Goal: Information Seeking & Learning: Compare options

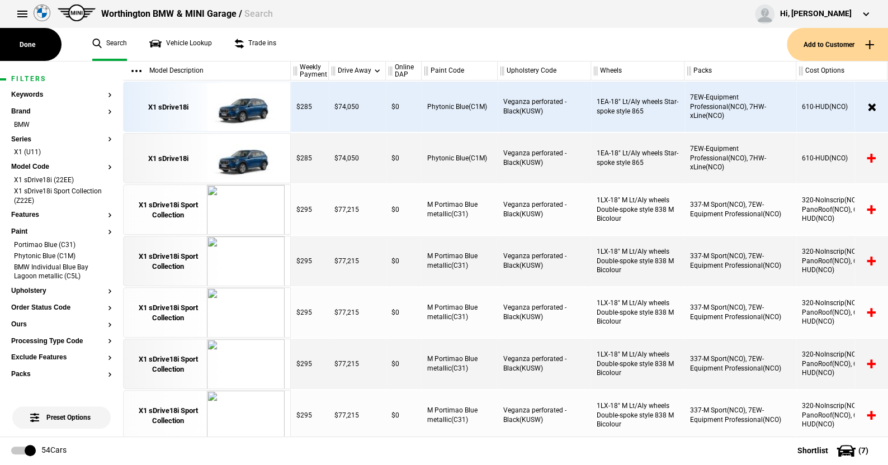
scroll to position [2048, 0]
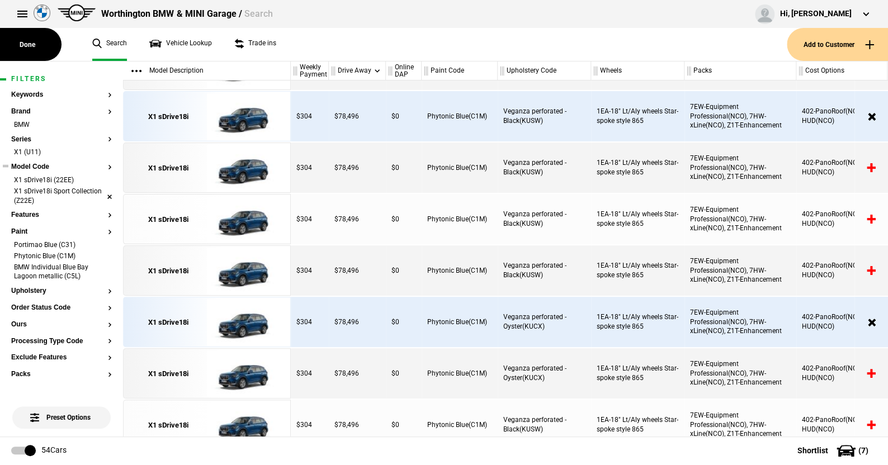
click at [102, 196] on li "X1 sDrive18i Sport Collection (Z22E)" at bounding box center [61, 197] width 101 height 21
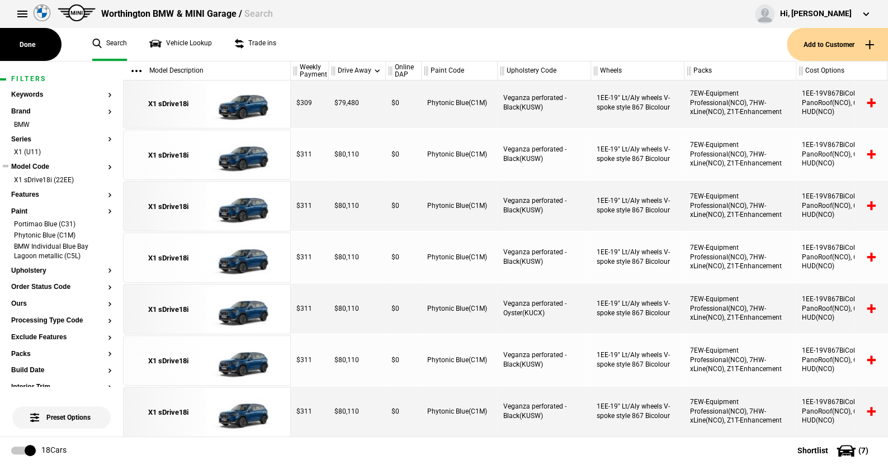
scroll to position [569, 0]
click at [101, 223] on li "Portimao Blue (C31)" at bounding box center [61, 225] width 101 height 11
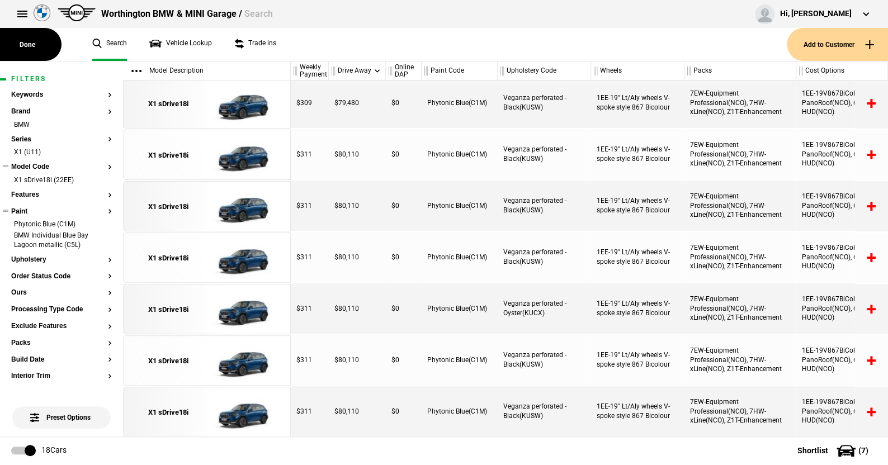
click at [101, 223] on li "Phytonic Blue (C1M)" at bounding box center [61, 225] width 101 height 11
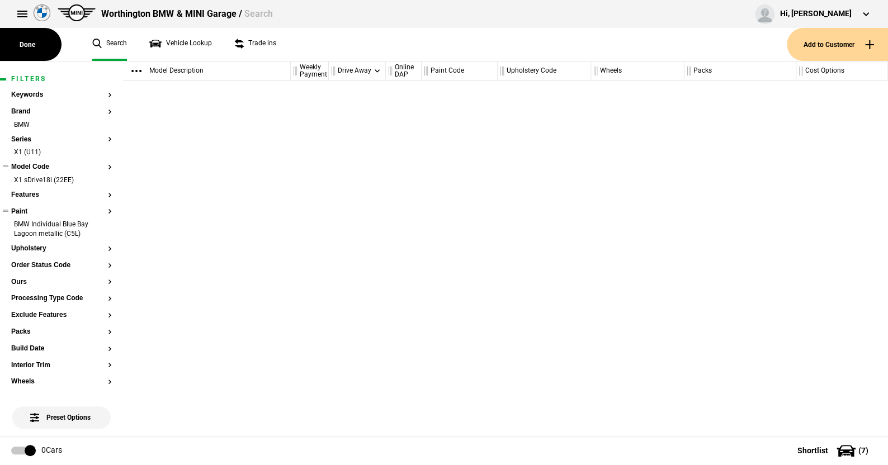
click at [101, 223] on li "BMW Individual Blue Bay Lagoon metallic (C5L)" at bounding box center [61, 230] width 101 height 21
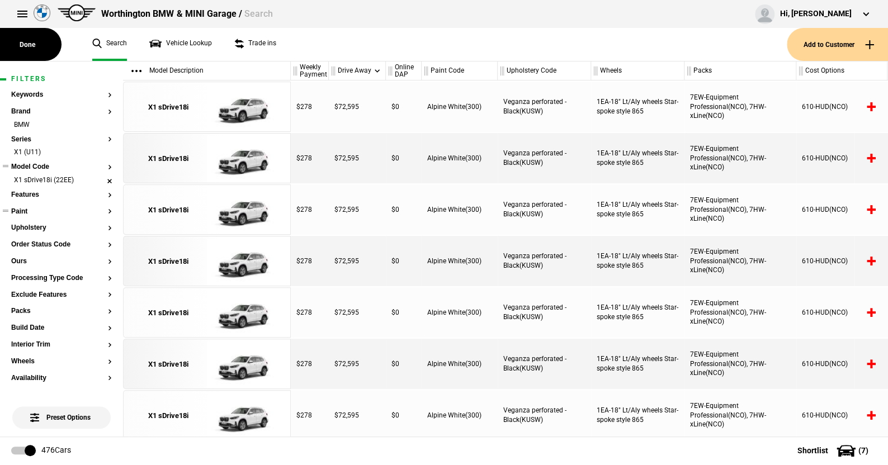
click at [98, 179] on li "X1 sDrive18i (22EE)" at bounding box center [61, 181] width 101 height 11
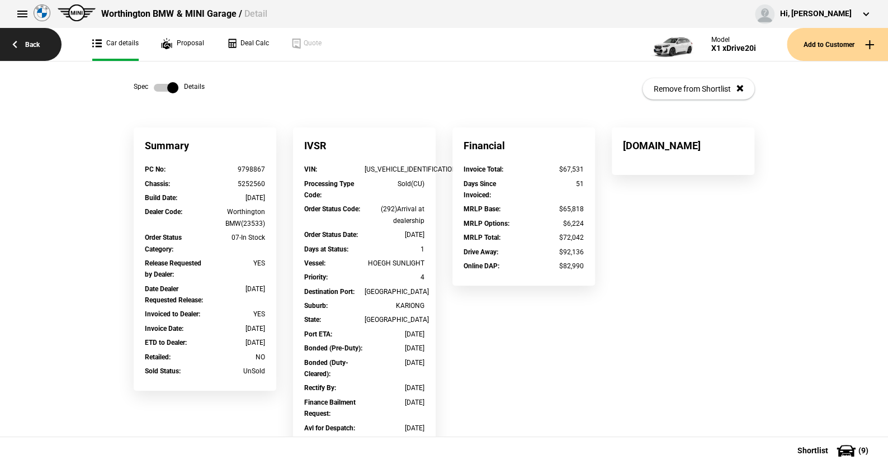
click at [34, 44] on link "Back" at bounding box center [30, 44] width 61 height 33
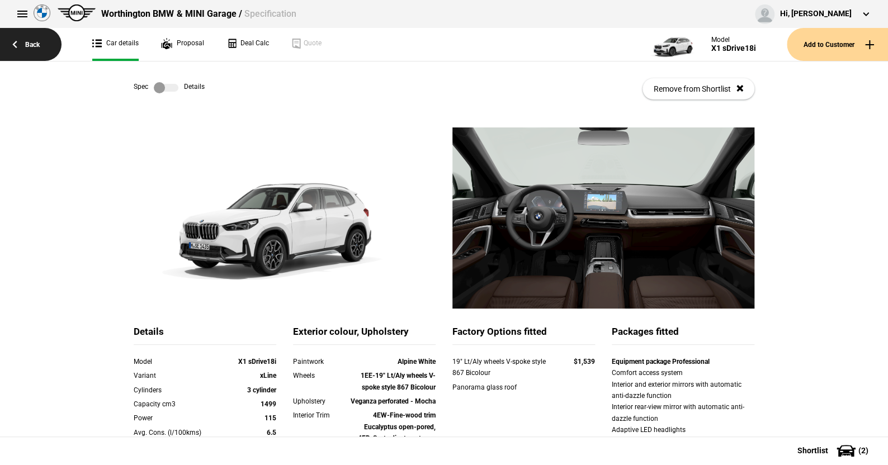
scroll to position [112, 0]
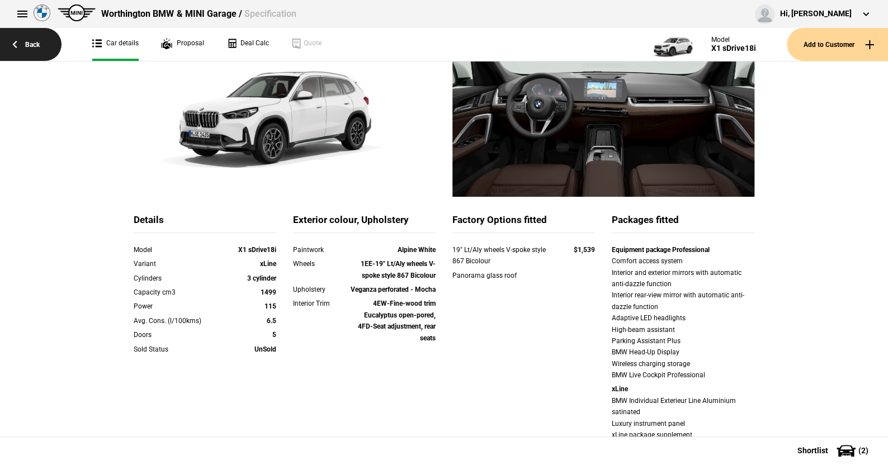
click at [30, 41] on link "Back" at bounding box center [30, 44] width 61 height 33
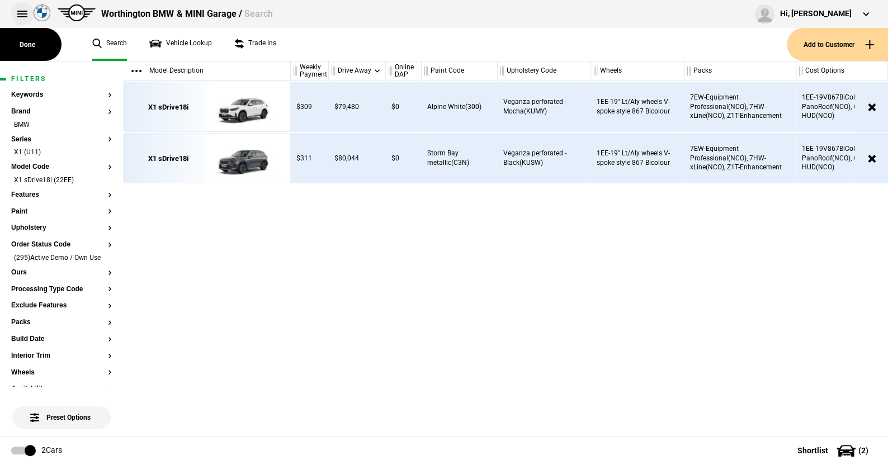
click at [20, 12] on button at bounding box center [22, 14] width 22 height 22
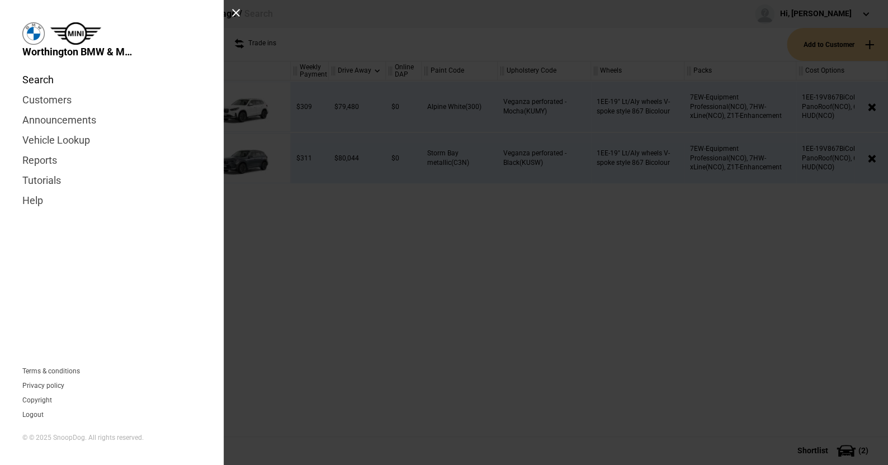
click at [36, 77] on link "Search" at bounding box center [111, 80] width 179 height 20
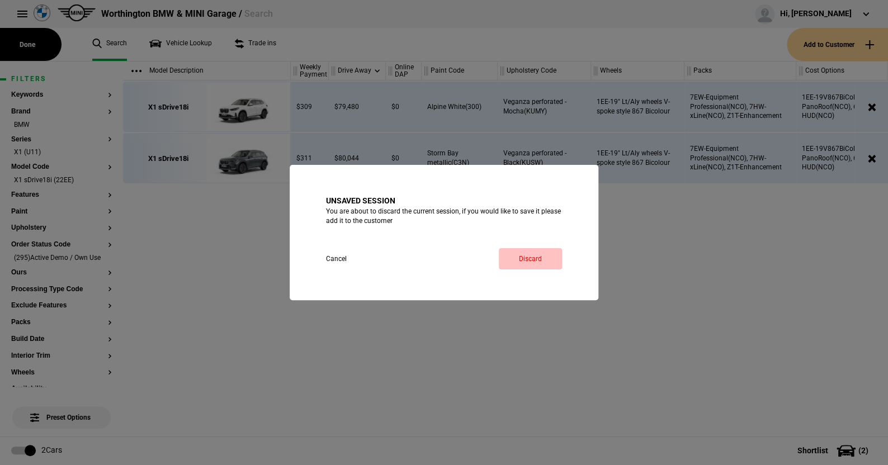
click at [529, 254] on link "Discard" at bounding box center [530, 258] width 63 height 21
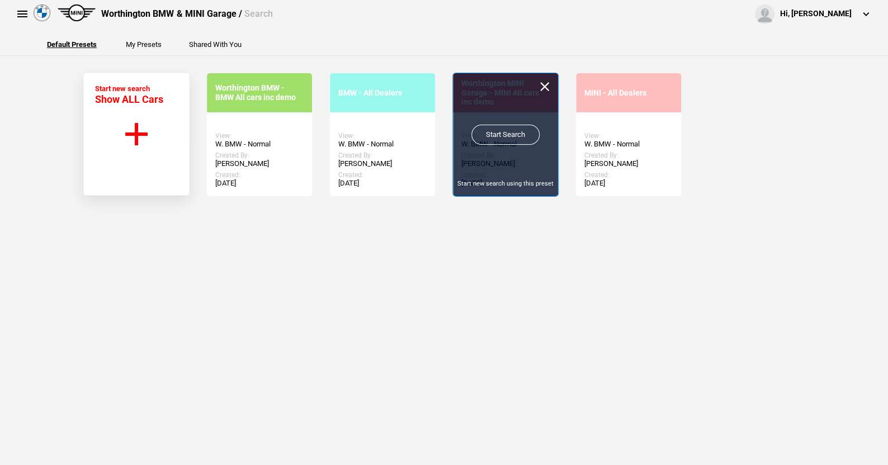
click at [505, 131] on link "Start Search" at bounding box center [505, 135] width 68 height 20
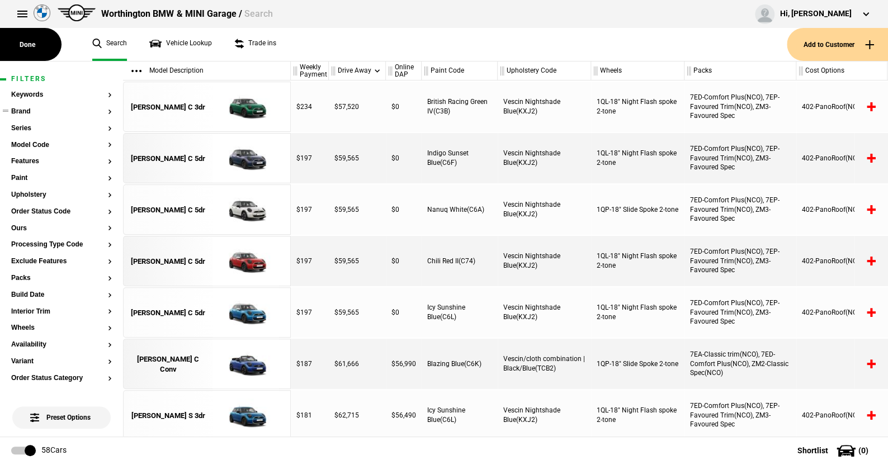
click at [25, 111] on button "Brand" at bounding box center [61, 112] width 101 height 8
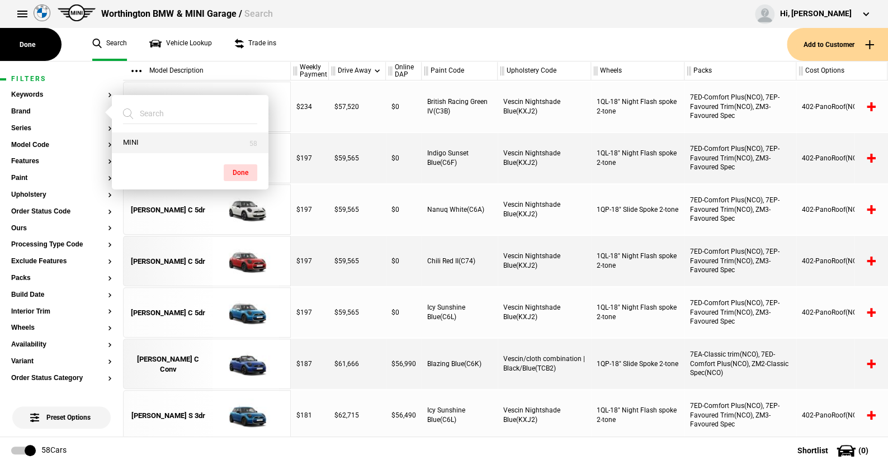
click at [131, 142] on button "MINI" at bounding box center [190, 143] width 157 height 21
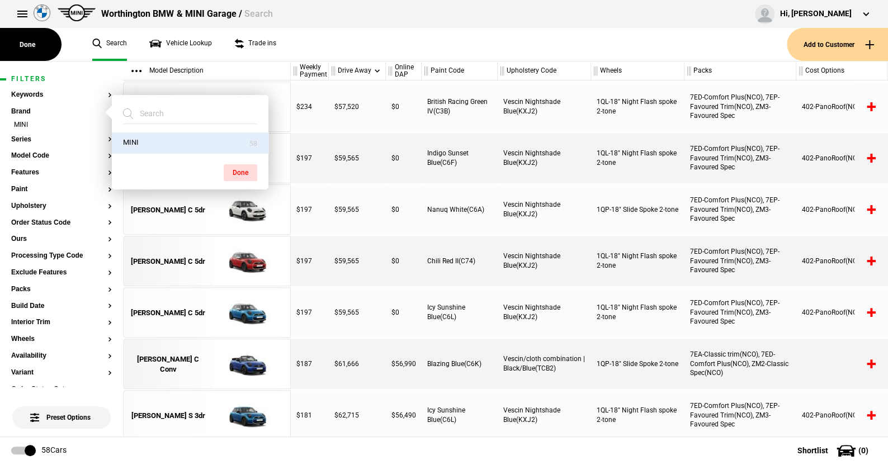
drag, startPoint x: 246, startPoint y: 170, endPoint x: 138, endPoint y: 119, distance: 119.8
click at [239, 164] on button "Done" at bounding box center [241, 172] width 34 height 17
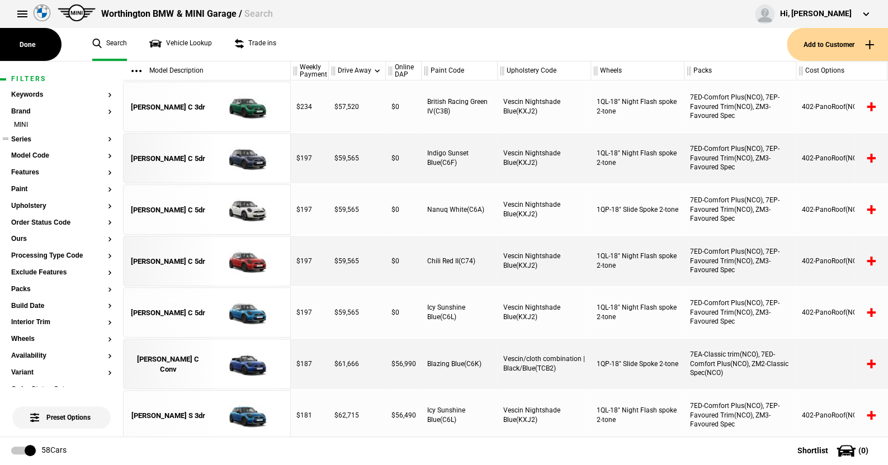
click at [24, 136] on button "Series" at bounding box center [61, 140] width 101 height 8
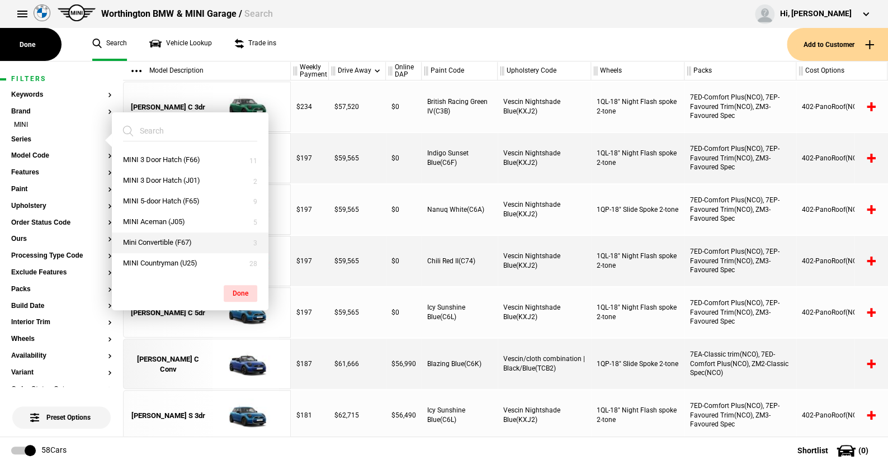
click at [153, 238] on button "Mini Convertible (F67)" at bounding box center [190, 243] width 157 height 21
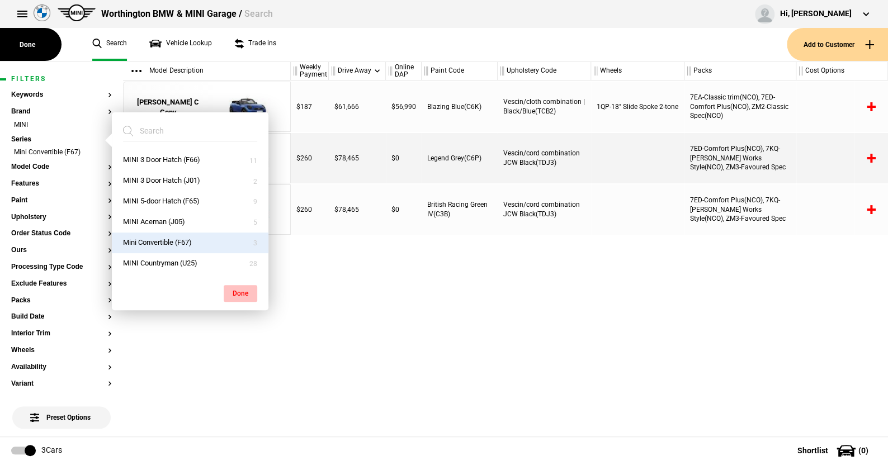
click at [242, 287] on button "Done" at bounding box center [241, 293] width 34 height 17
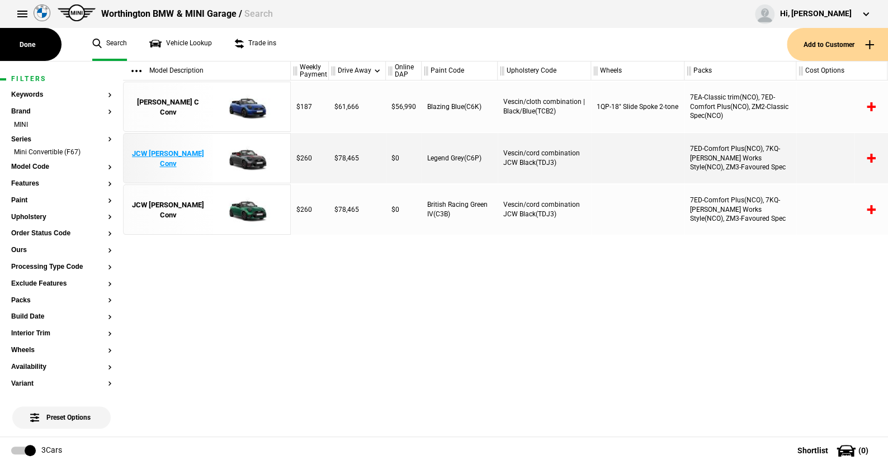
click at [242, 155] on img at bounding box center [246, 159] width 78 height 50
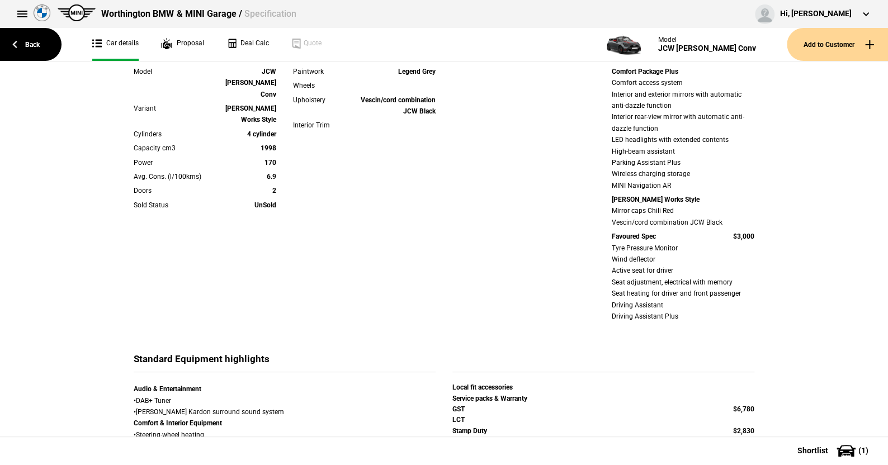
scroll to position [56, 0]
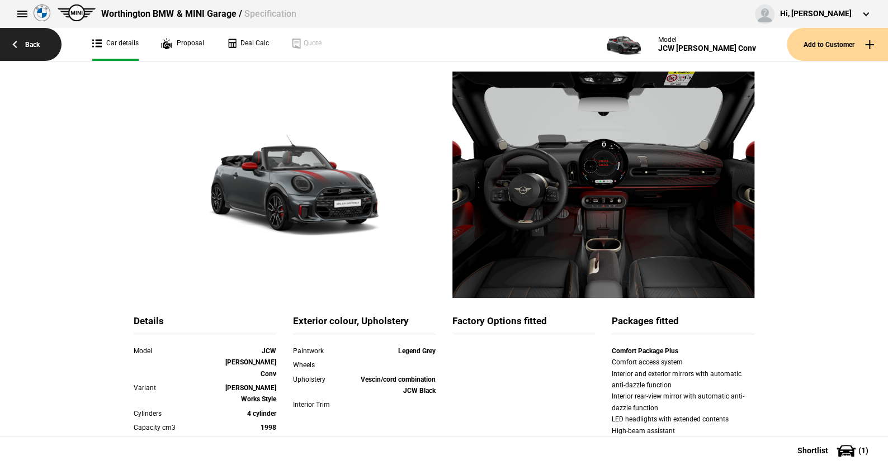
click at [34, 40] on link "Back" at bounding box center [30, 44] width 61 height 33
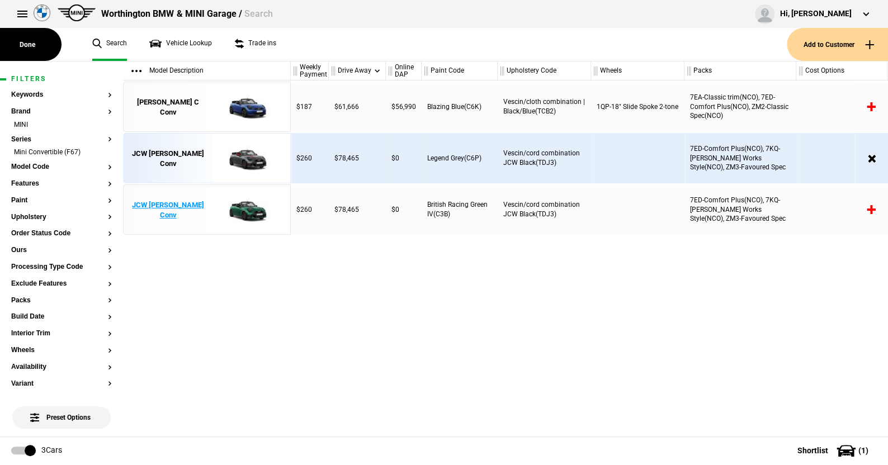
click at [250, 210] on img at bounding box center [246, 210] width 78 height 50
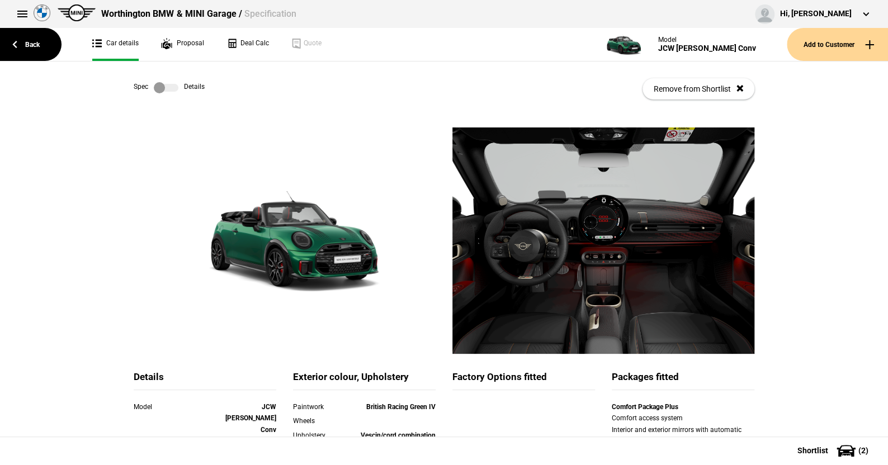
click at [169, 89] on label at bounding box center [166, 87] width 25 height 11
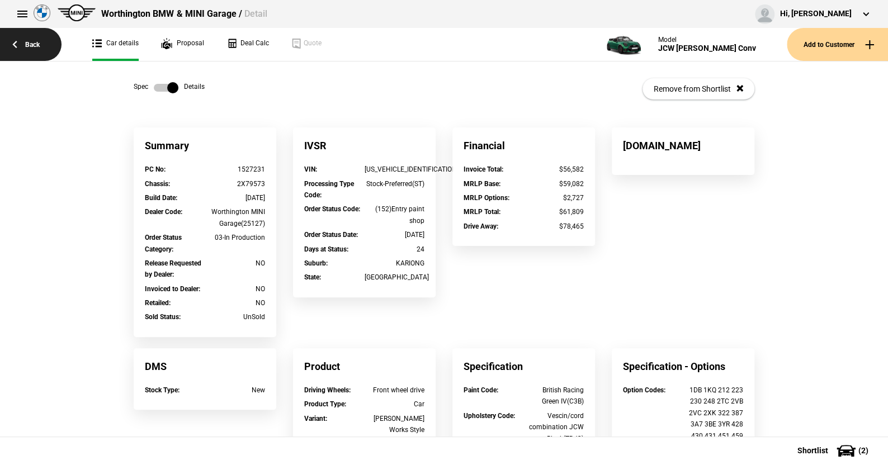
click at [36, 44] on link "Back" at bounding box center [30, 44] width 61 height 33
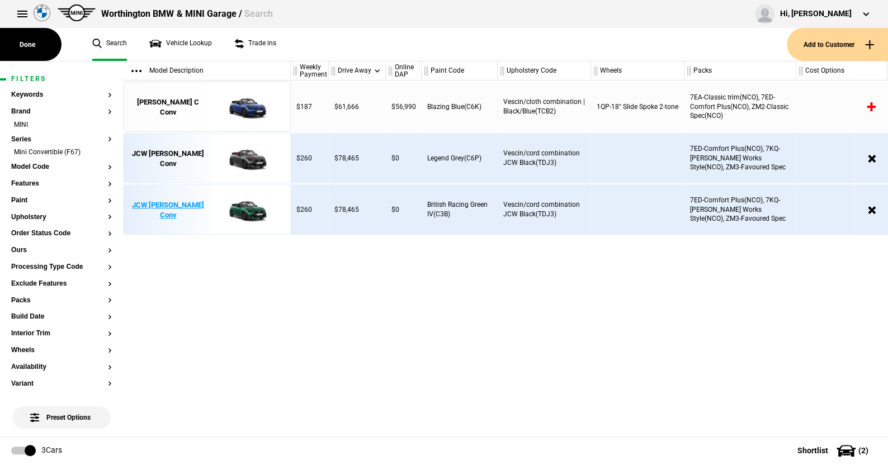
click at [245, 205] on img at bounding box center [246, 210] width 78 height 50
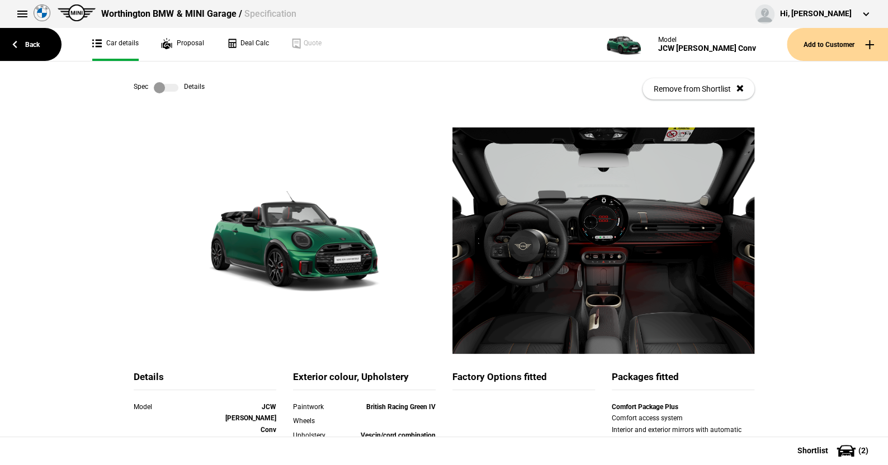
drag, startPoint x: 245, startPoint y: 205, endPoint x: 127, endPoint y: 166, distance: 124.1
click at [127, 166] on div at bounding box center [284, 248] width 319 height 243
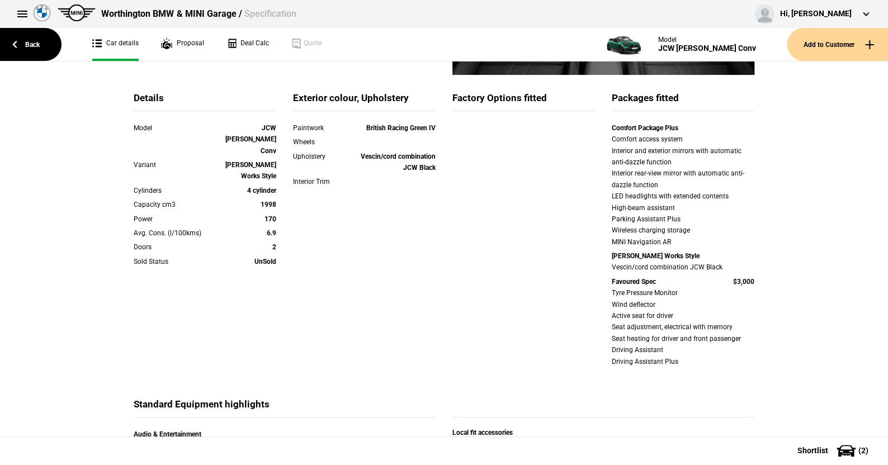
scroll to position [503, 0]
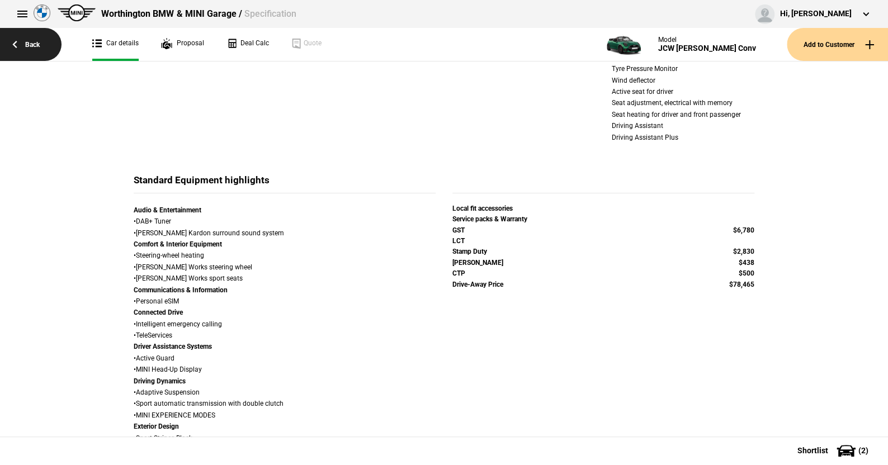
click at [34, 42] on link "Back" at bounding box center [30, 44] width 61 height 33
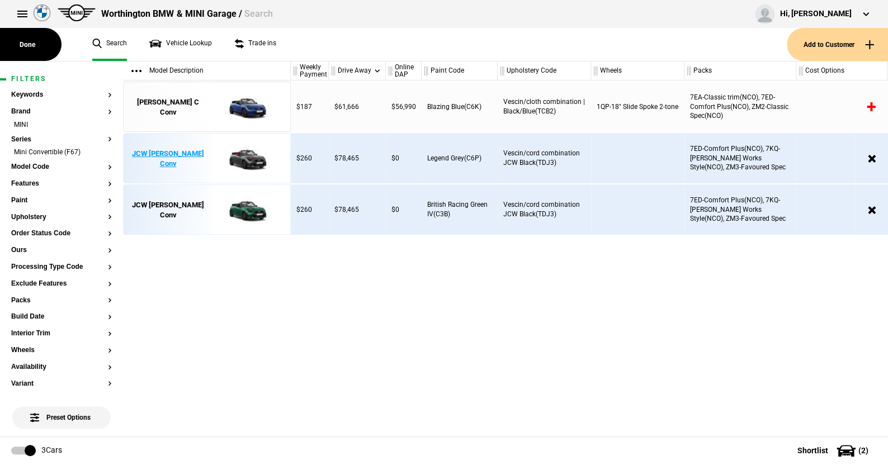
click at [245, 163] on img at bounding box center [246, 159] width 78 height 50
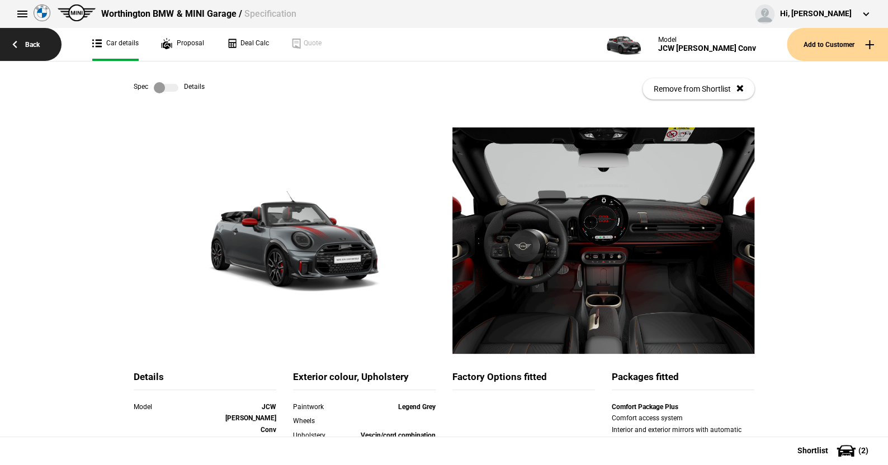
click at [32, 43] on link "Back" at bounding box center [30, 44] width 61 height 33
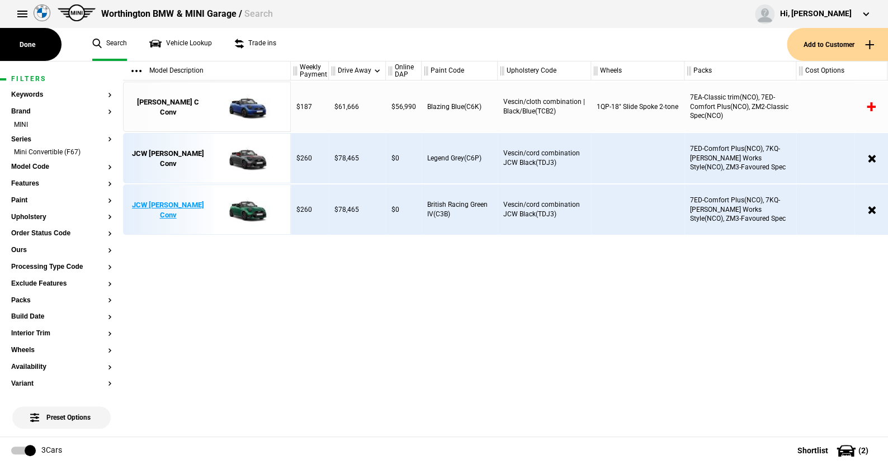
click at [242, 211] on img at bounding box center [246, 210] width 78 height 50
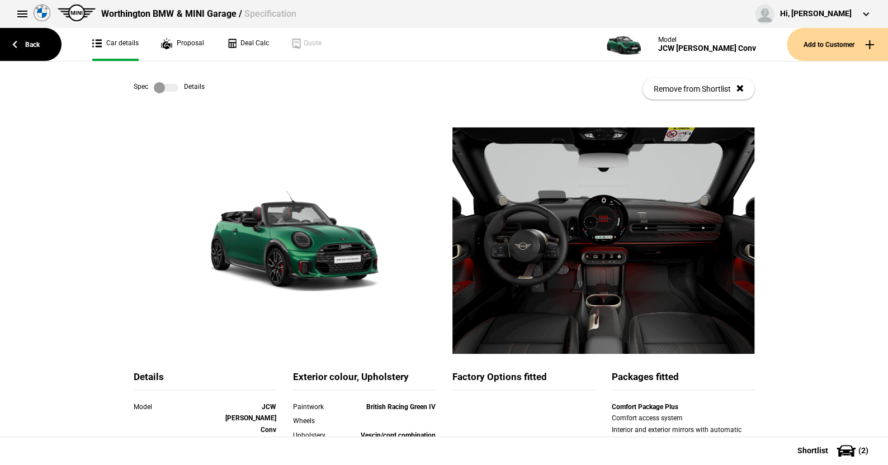
click at [173, 87] on label at bounding box center [166, 87] width 25 height 11
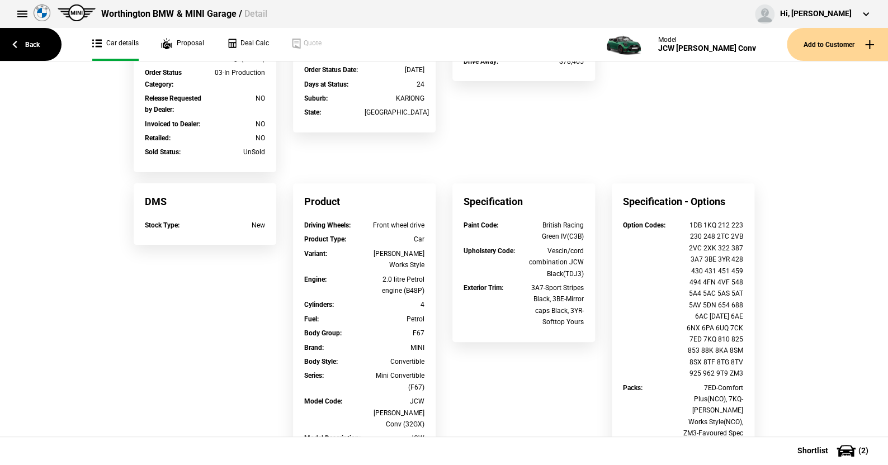
scroll to position [168, 0]
